Goal: Information Seeking & Learning: Learn about a topic

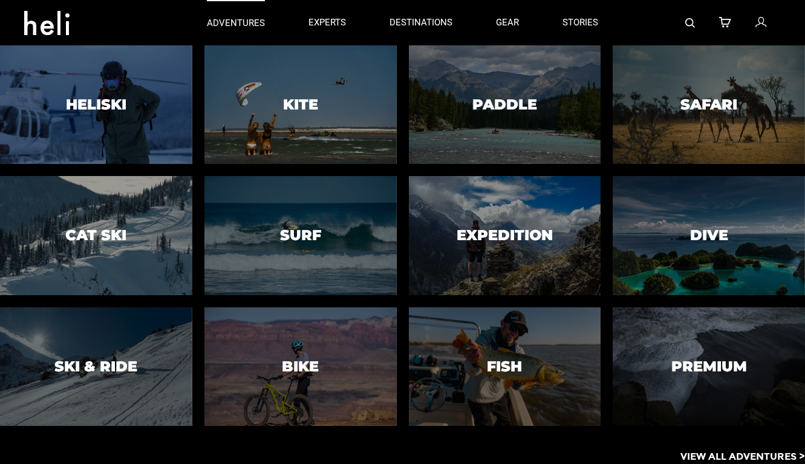
click at [240, 22] on p "adventures" at bounding box center [236, 23] width 58 height 13
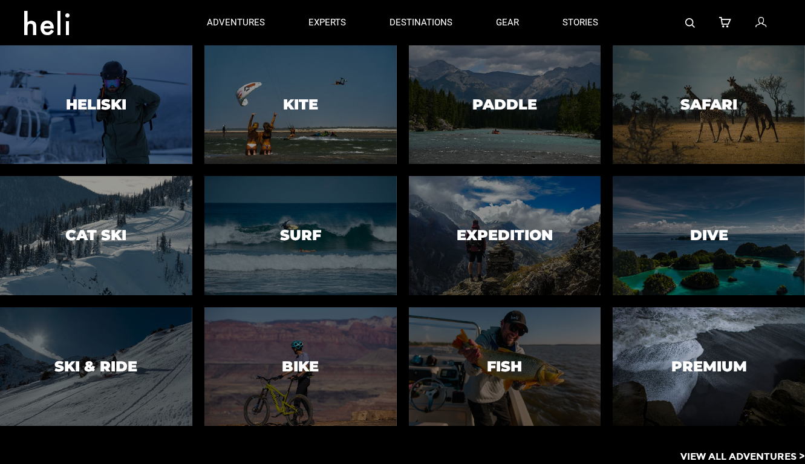
click at [676, 355] on div at bounding box center [709, 366] width 196 height 121
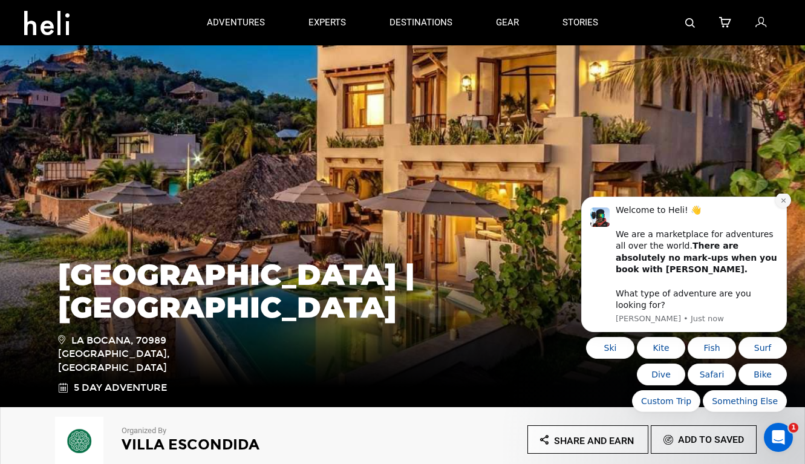
click at [782, 204] on icon "Dismiss notification" at bounding box center [783, 200] width 7 height 7
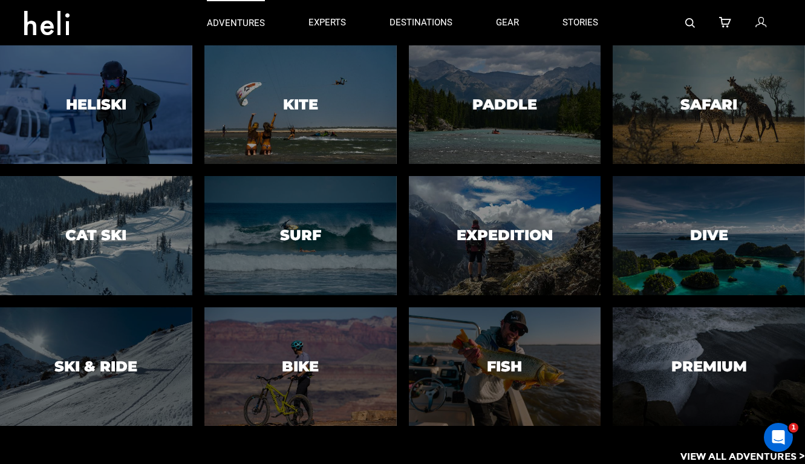
click at [224, 23] on p "adventures" at bounding box center [236, 23] width 58 height 13
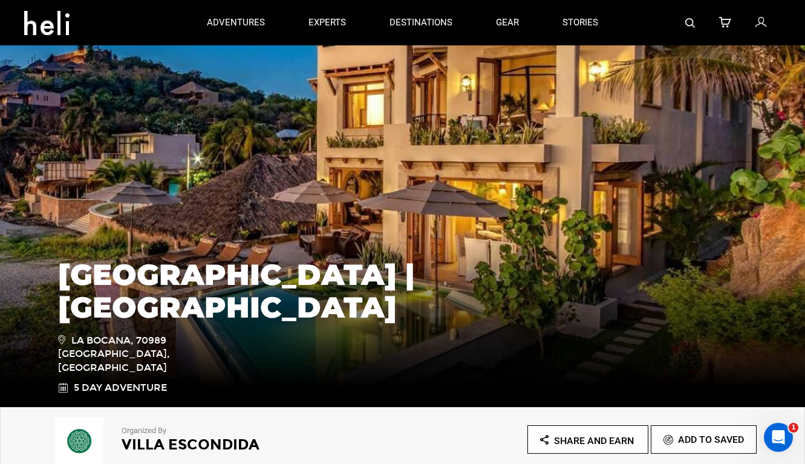
click at [45, 15] on icon at bounding box center [46, 19] width 45 height 19
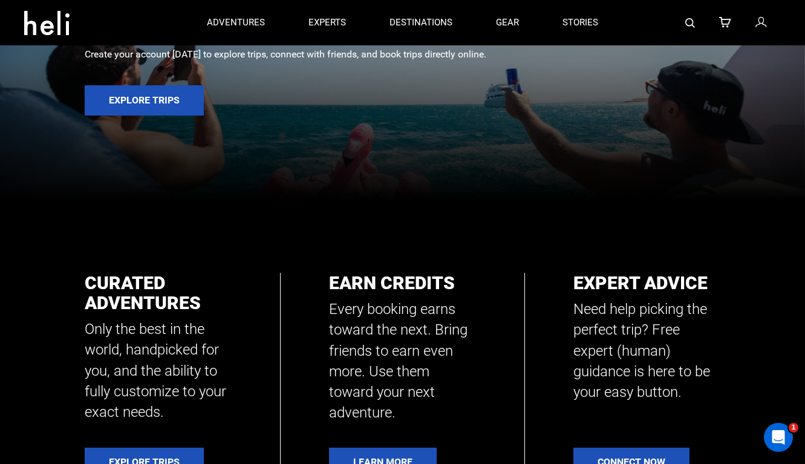
scroll to position [243, 0]
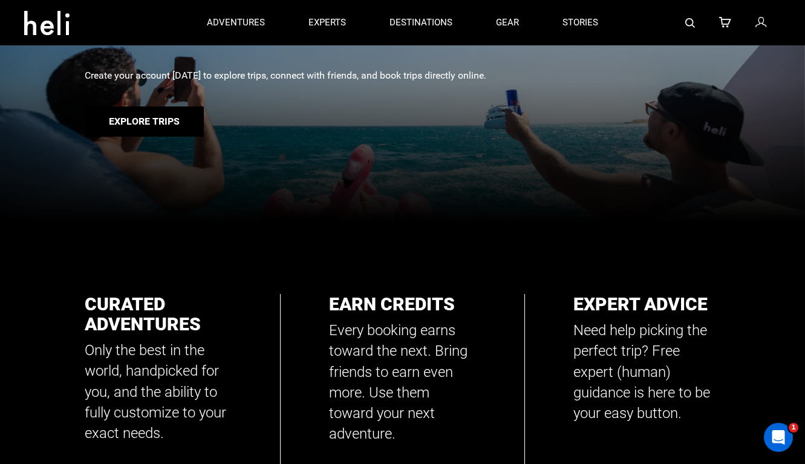
click at [164, 120] on button "Explore Trips" at bounding box center [144, 121] width 119 height 30
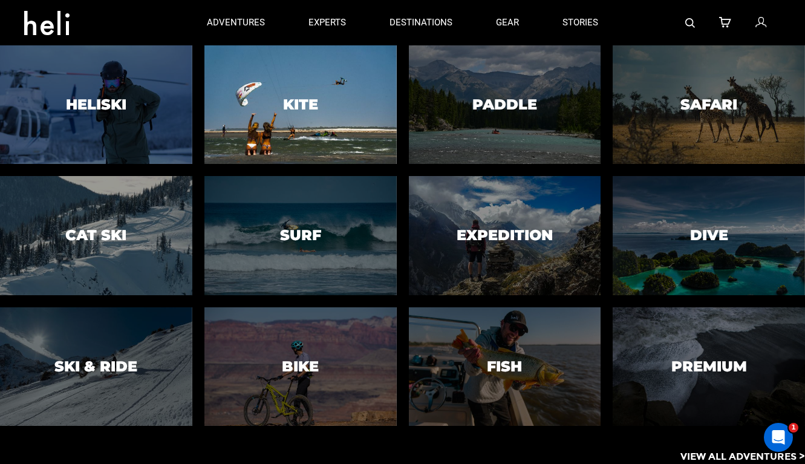
click at [292, 106] on h3 "Kite" at bounding box center [300, 105] width 35 height 16
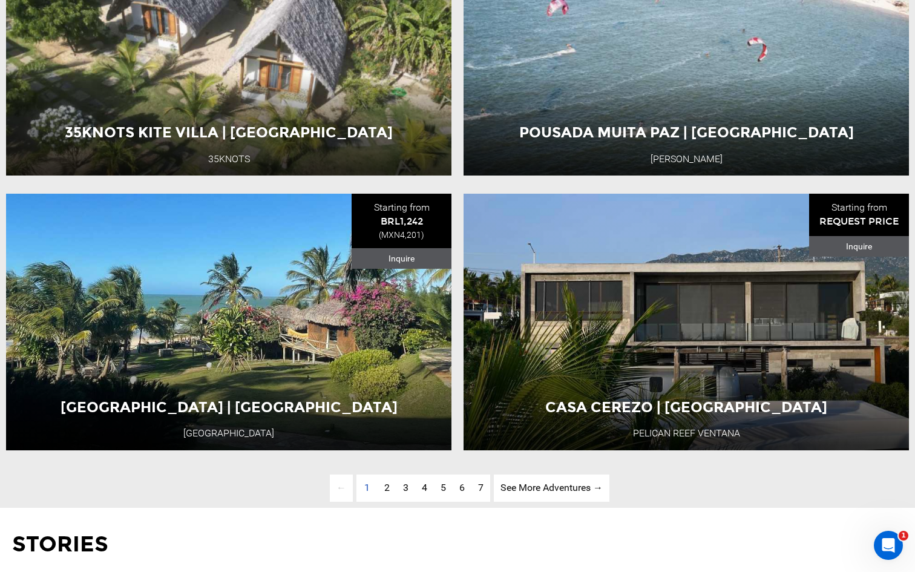
scroll to position [3142, 0]
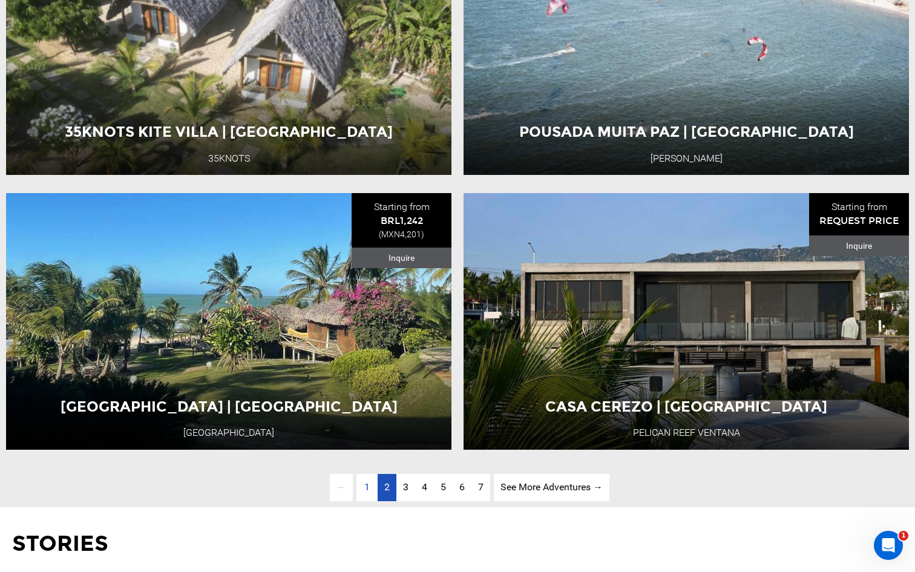
click at [385, 463] on span "2" at bounding box center [386, 486] width 5 height 11
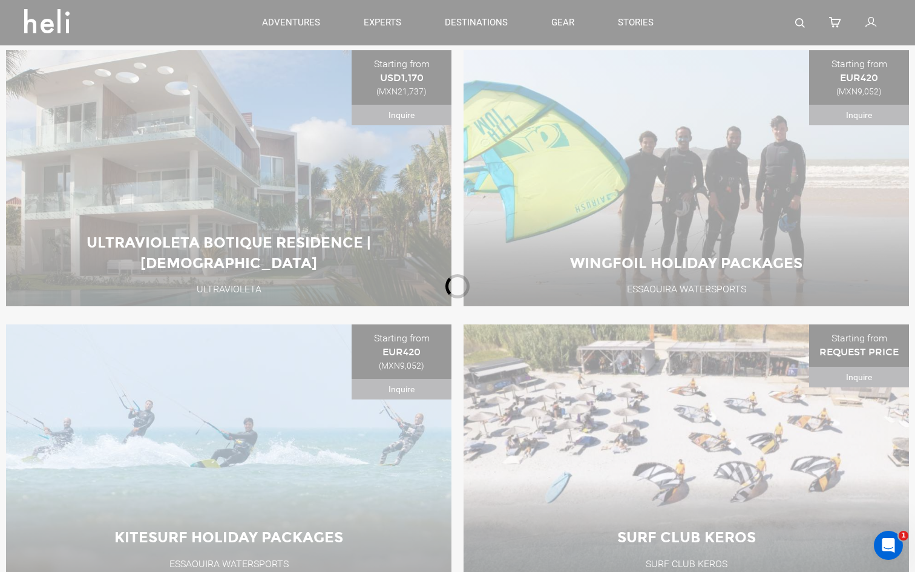
scroll to position [535, 0]
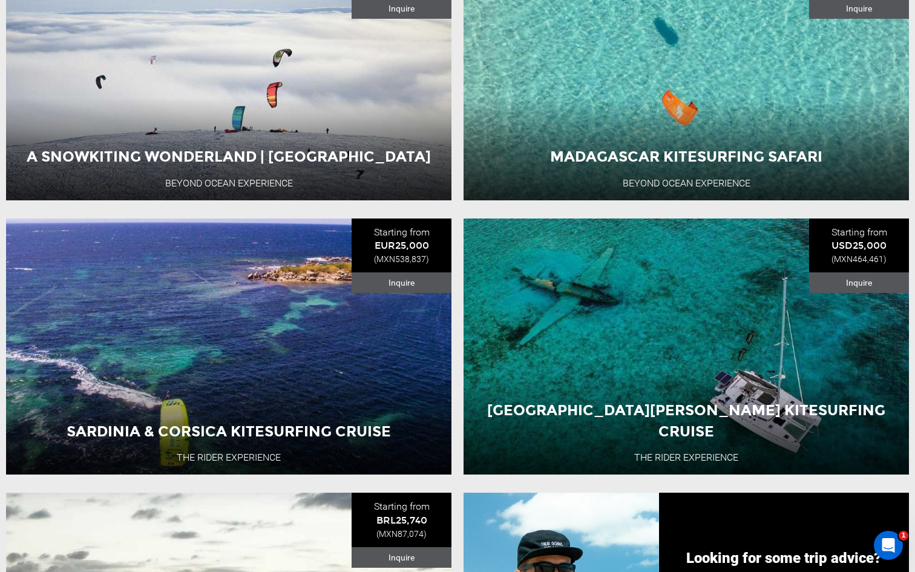
scroll to position [923, 0]
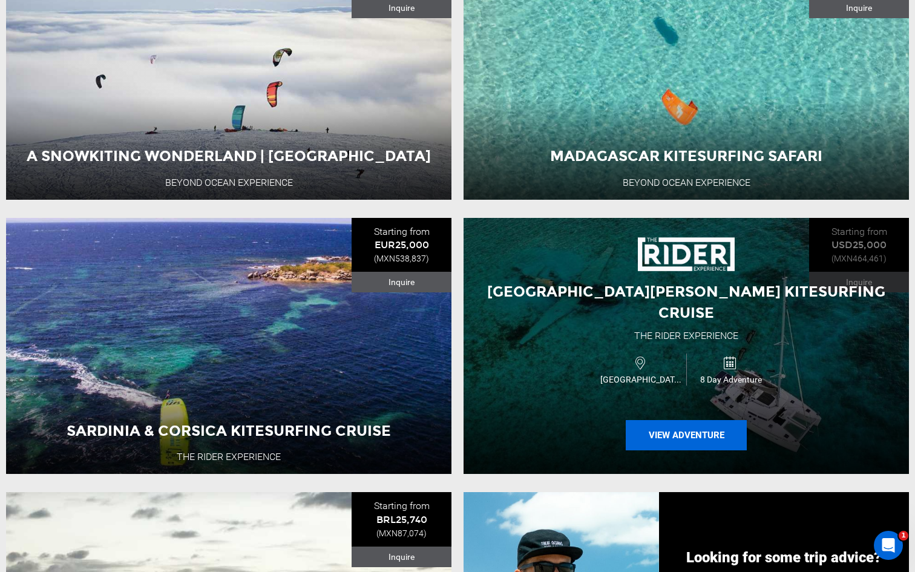
click at [656, 420] on button "View Adventure" at bounding box center [686, 435] width 121 height 30
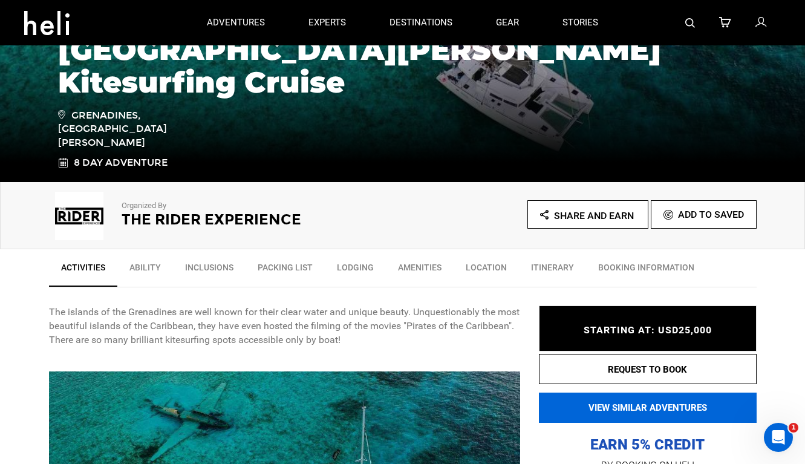
scroll to position [224, 0]
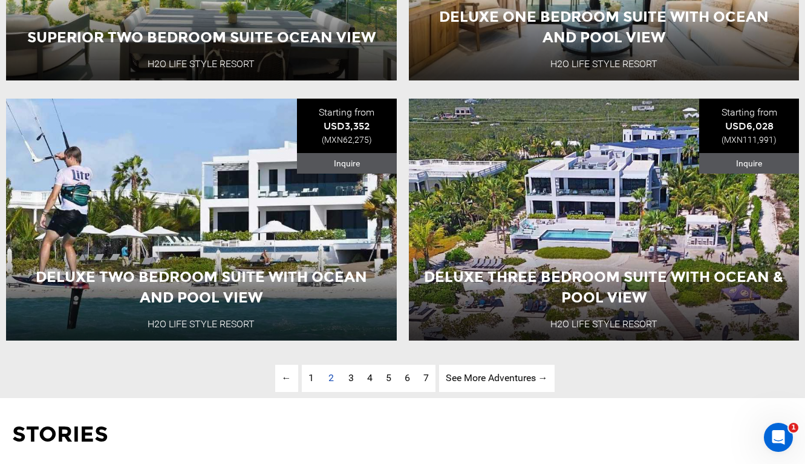
scroll to position [3015, 0]
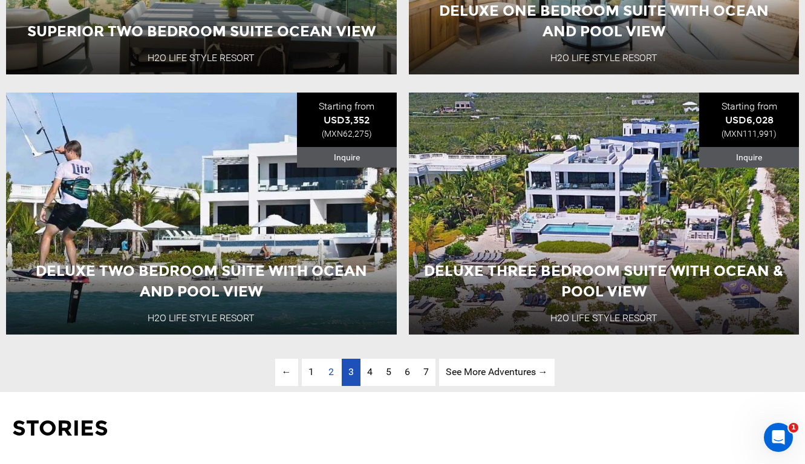
click at [348, 371] on span "3" at bounding box center [350, 371] width 5 height 11
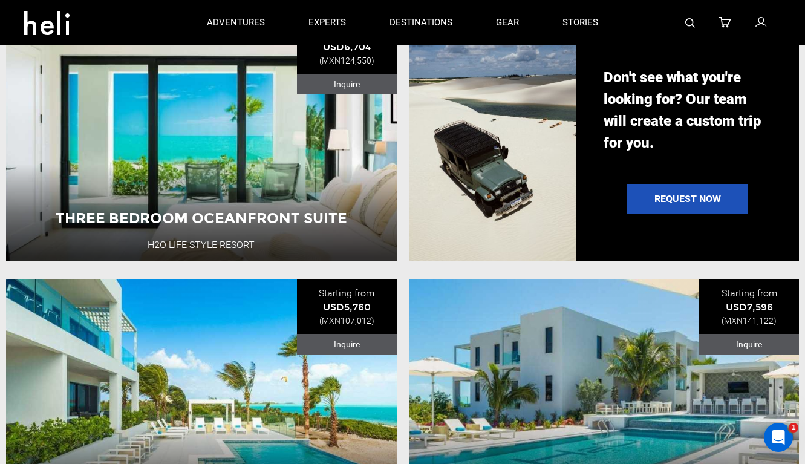
scroll to position [1086, 0]
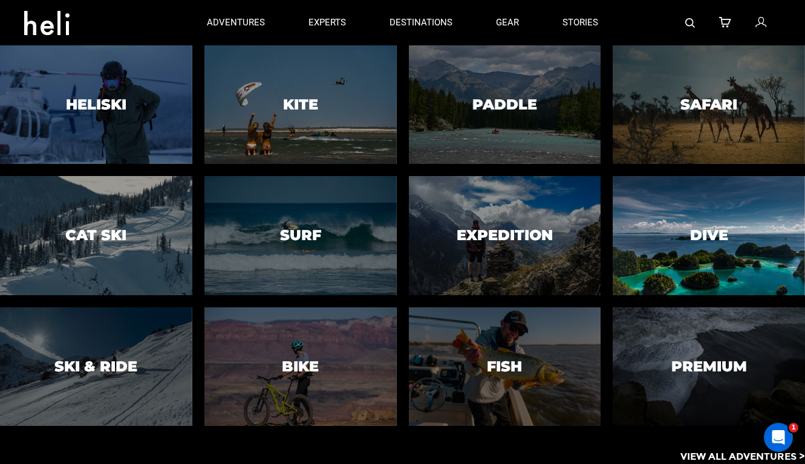
click at [663, 218] on div at bounding box center [709, 235] width 196 height 121
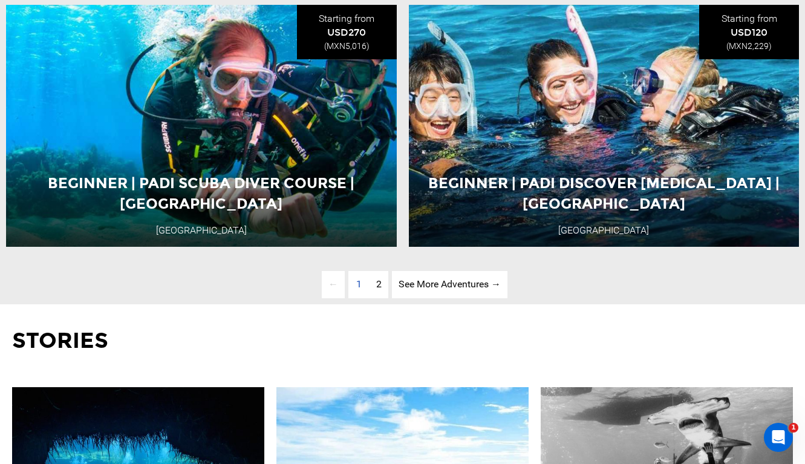
scroll to position [3104, 0]
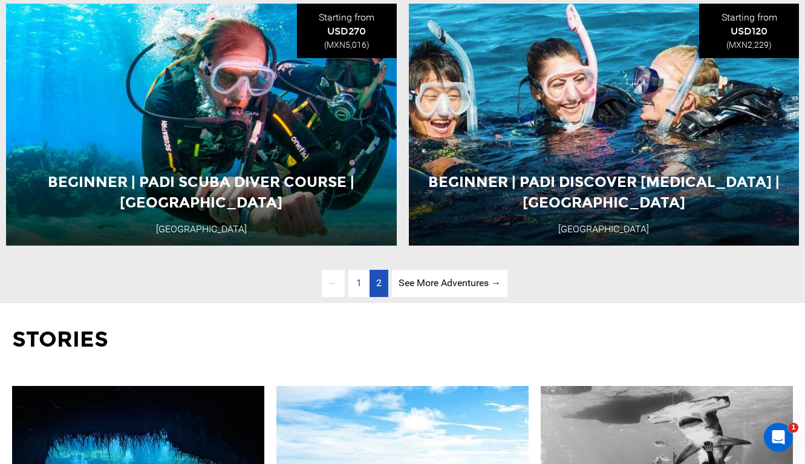
click at [378, 287] on span "2" at bounding box center [378, 282] width 5 height 11
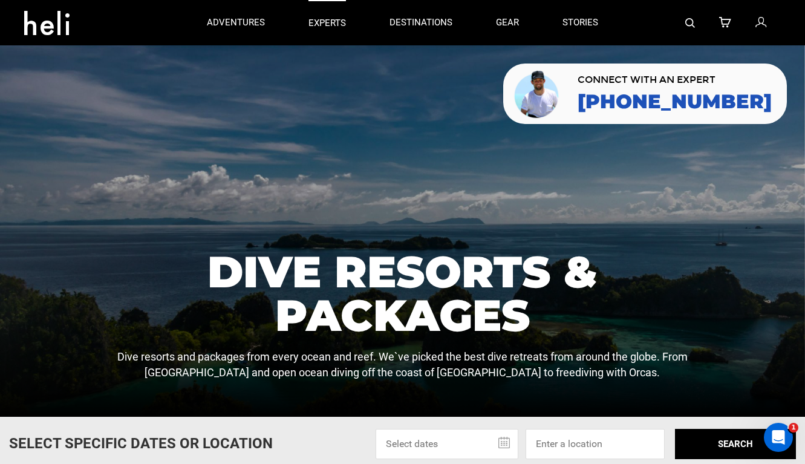
click at [324, 24] on p "experts" at bounding box center [328, 23] width 38 height 13
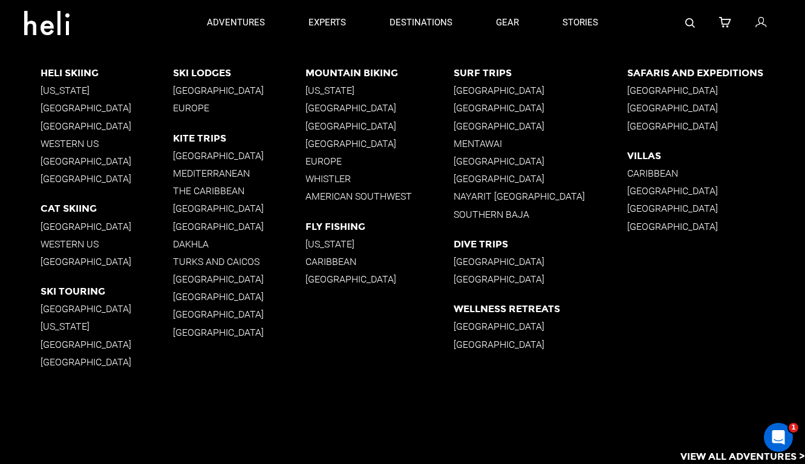
click at [217, 191] on p "The Caribbean" at bounding box center [239, 190] width 133 height 11
